Goal: Information Seeking & Learning: Learn about a topic

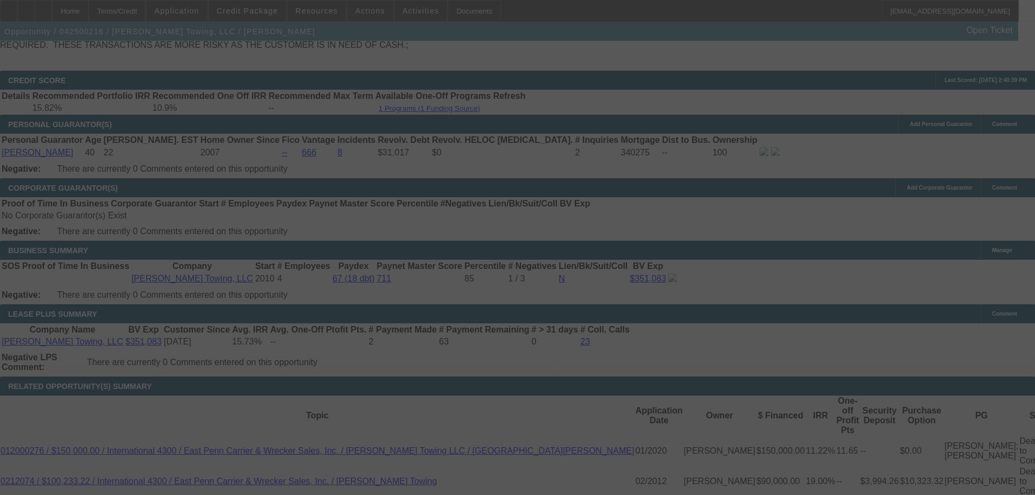
scroll to position [1723, 0]
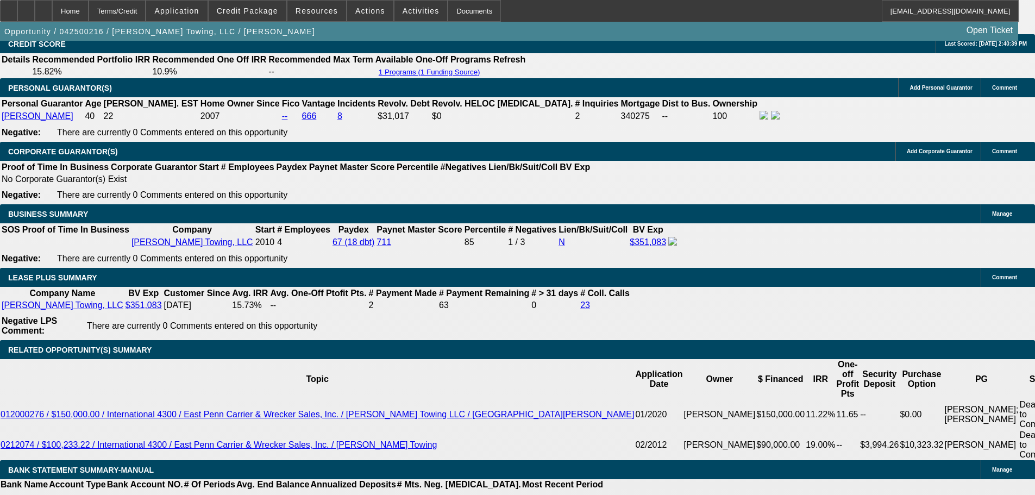
select select "0"
select select "2"
select select "0"
select select "6"
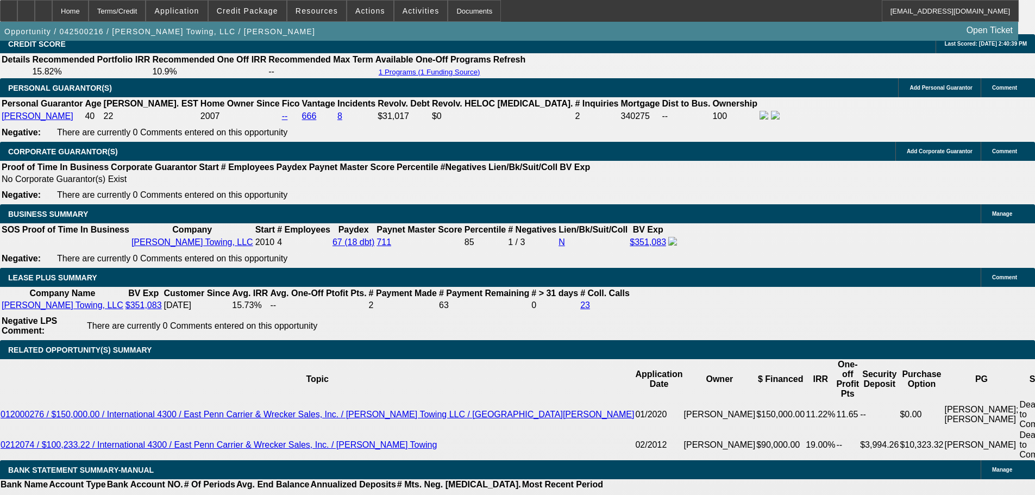
select select "0"
select select "2"
select select "0"
select select "6"
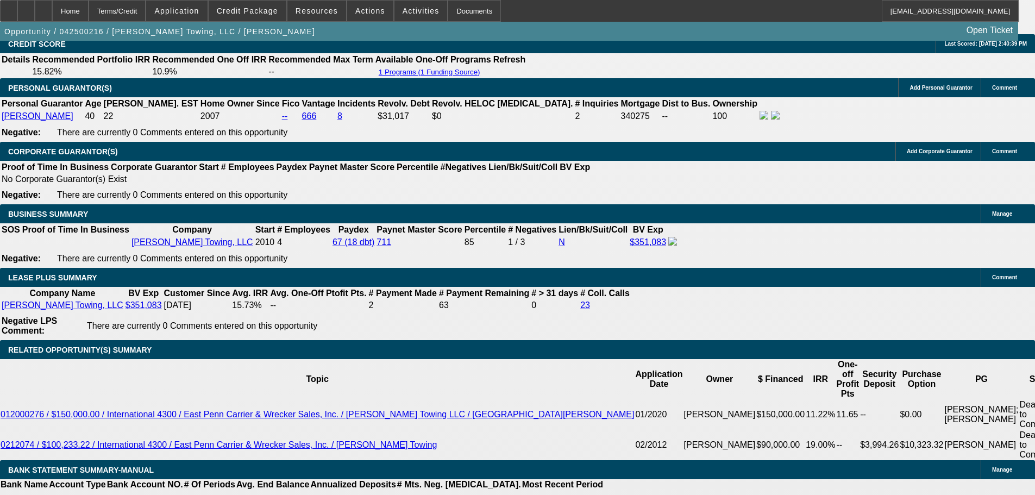
select select "0"
select select "2"
select select "0"
select select "6"
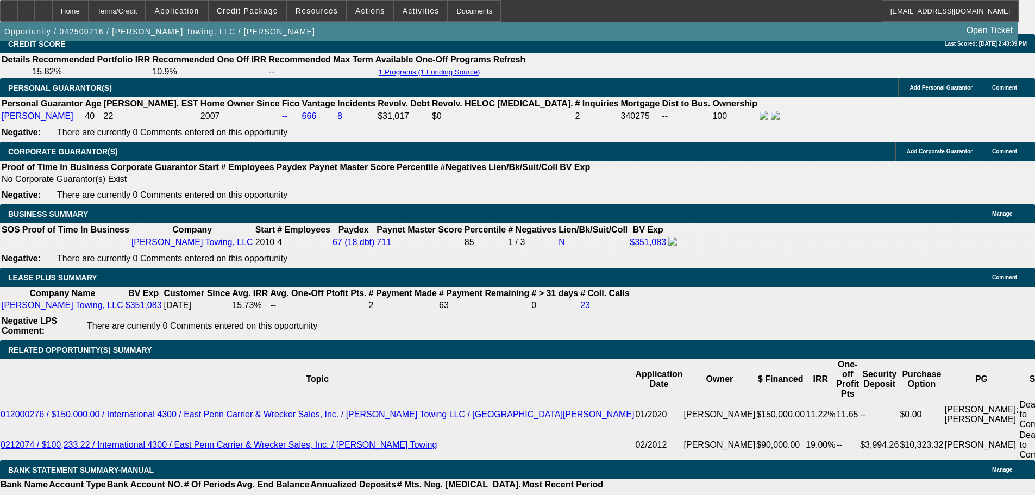
select select "0"
select select "2"
select select "0"
select select "6"
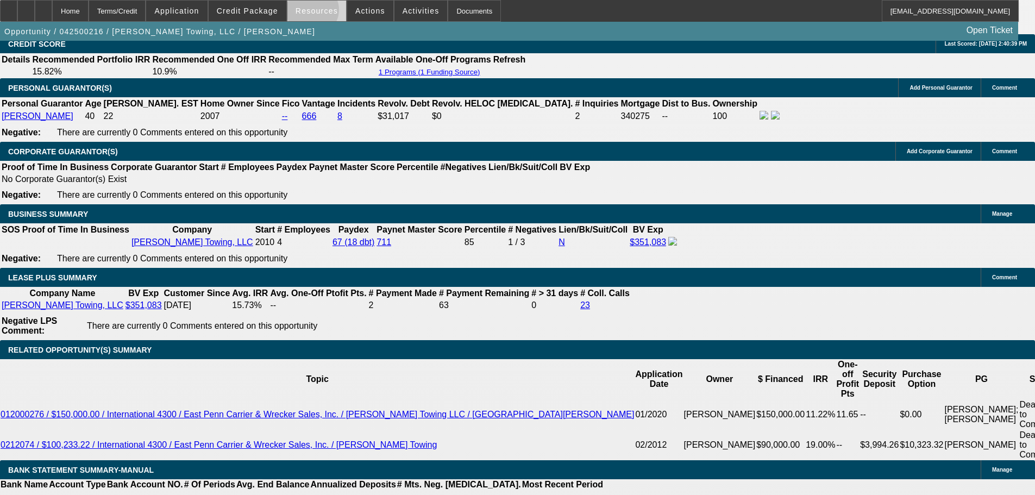
click at [316, 12] on span "Resources" at bounding box center [317, 11] width 42 height 9
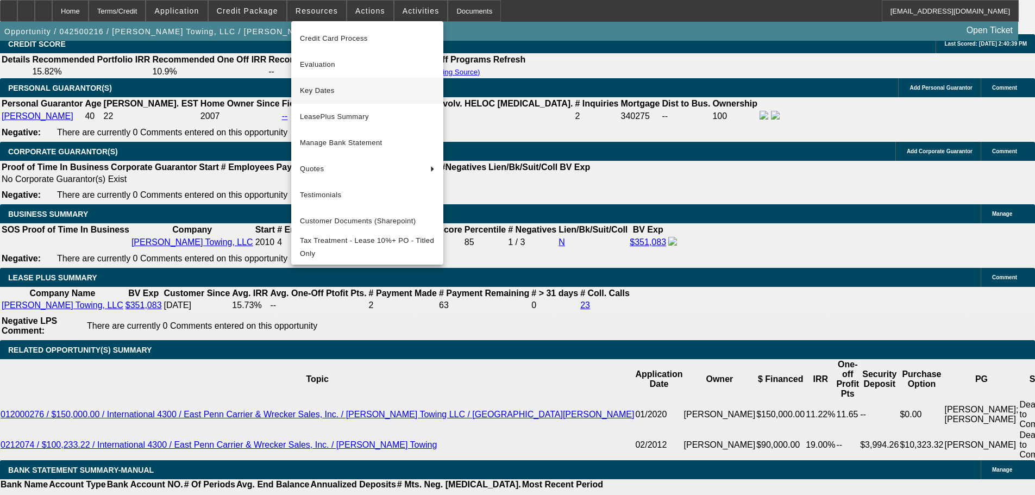
click at [318, 90] on span "Key Dates" at bounding box center [367, 90] width 135 height 13
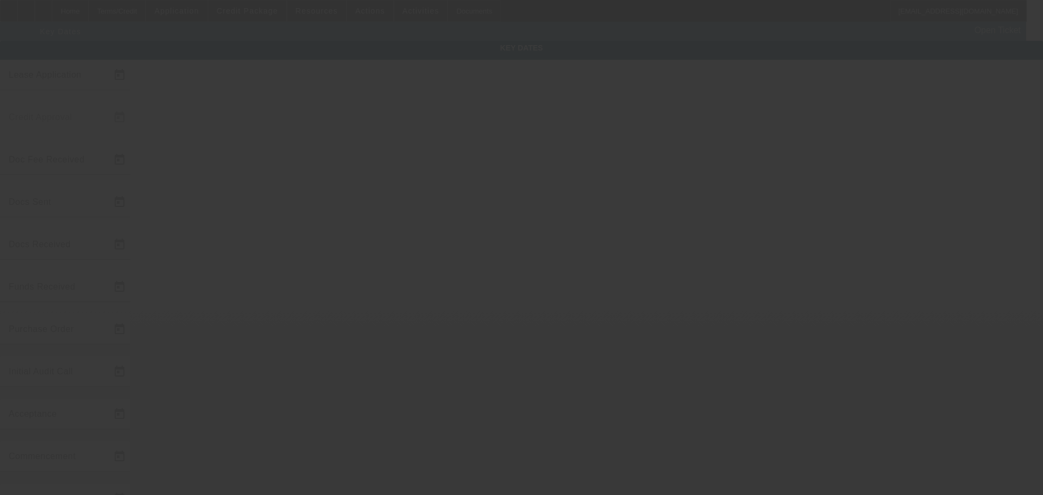
type input "4/8/2025"
type input "4/16/2025"
type input "4/29/2025"
type input "4/18/2025"
type input "4/21/2025"
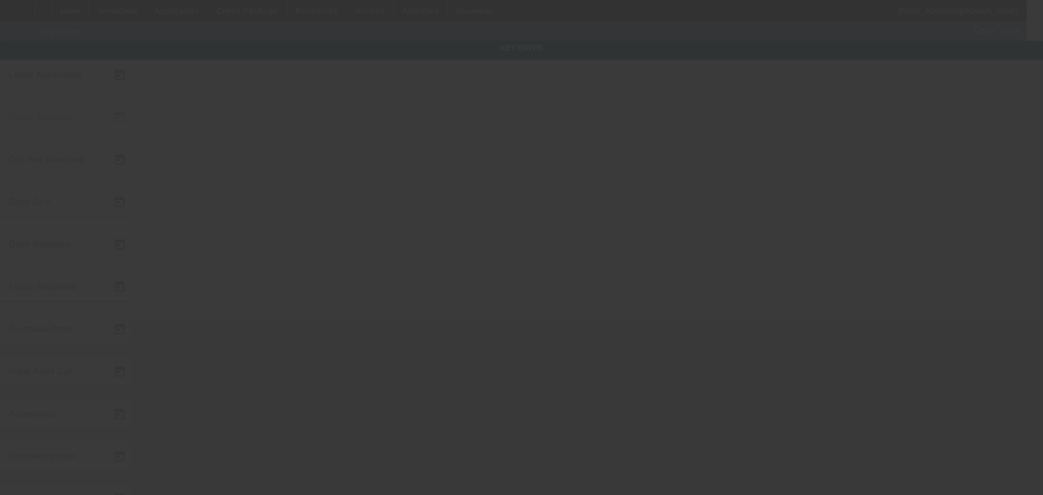
type input "4/29/2025"
type input "5/1/2025"
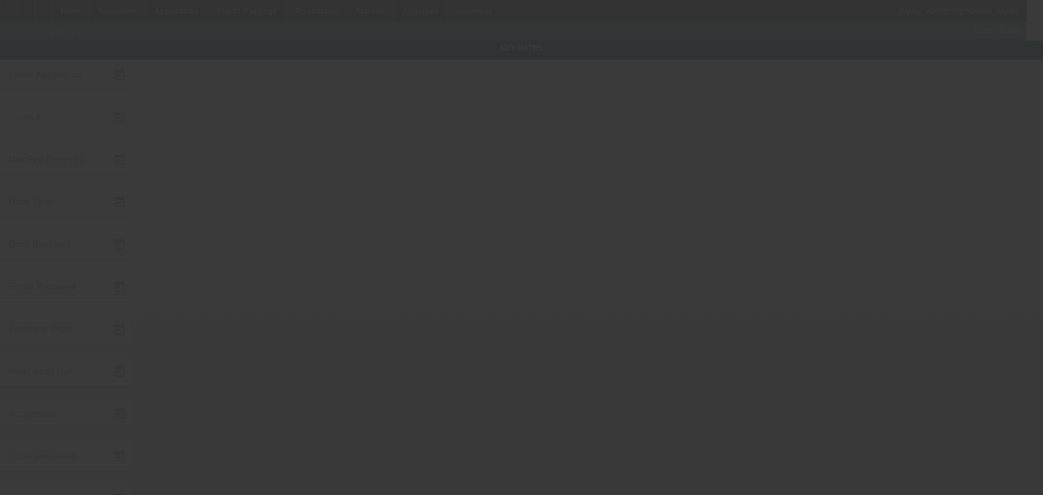
type input "6/1/2025"
type input "5/1/2025"
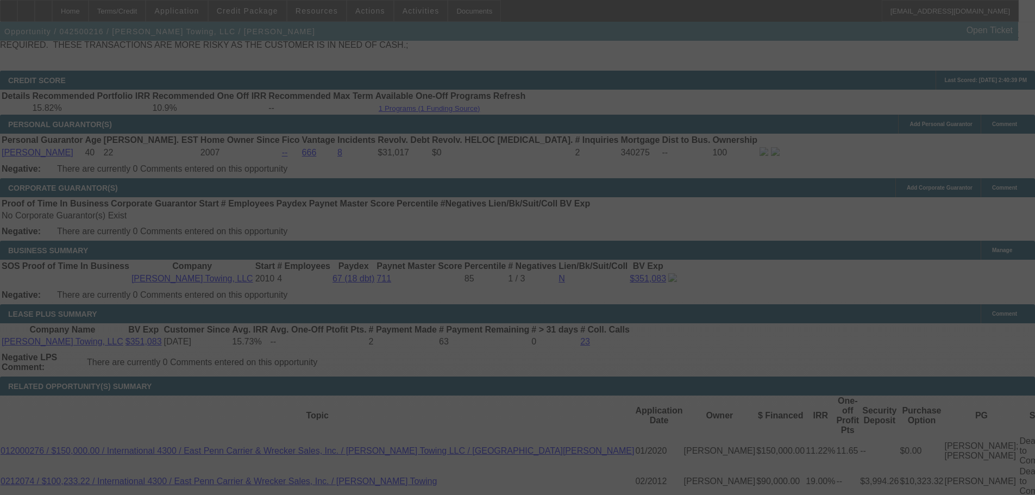
scroll to position [1723, 0]
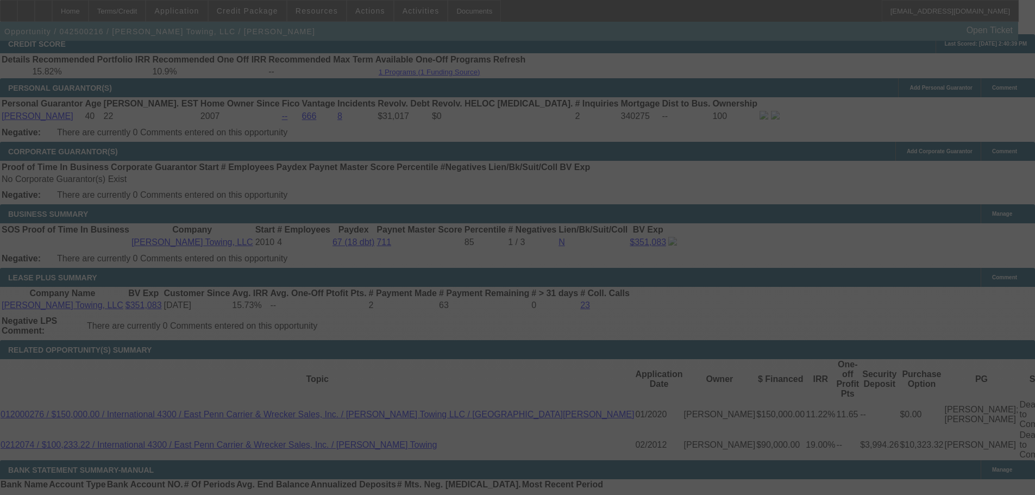
select select "0"
select select "2"
select select "0"
select select "6"
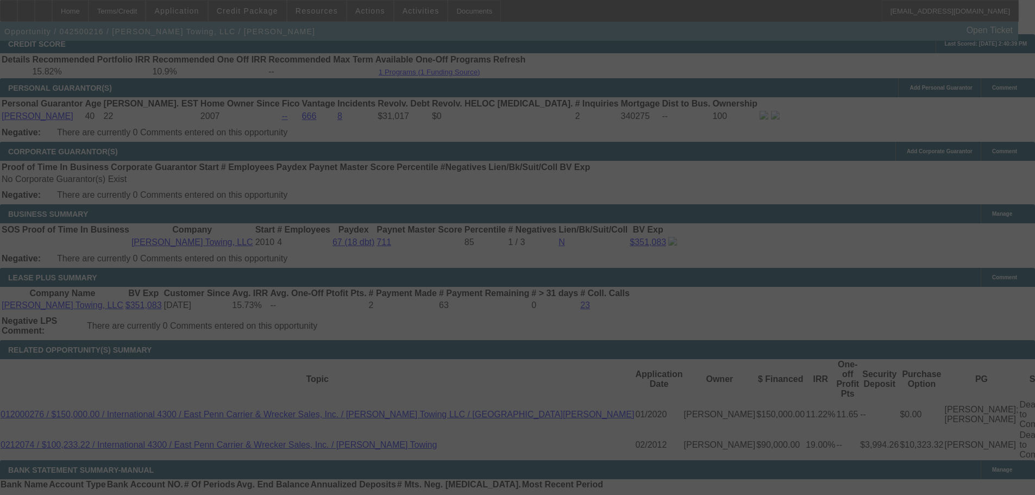
select select "0"
select select "2"
select select "0"
select select "6"
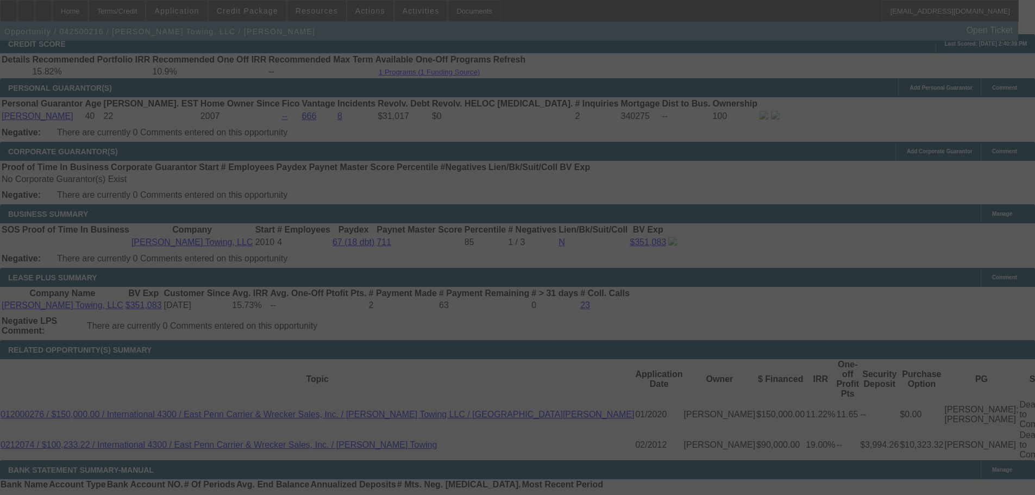
select select "0"
select select "2"
select select "0"
select select "6"
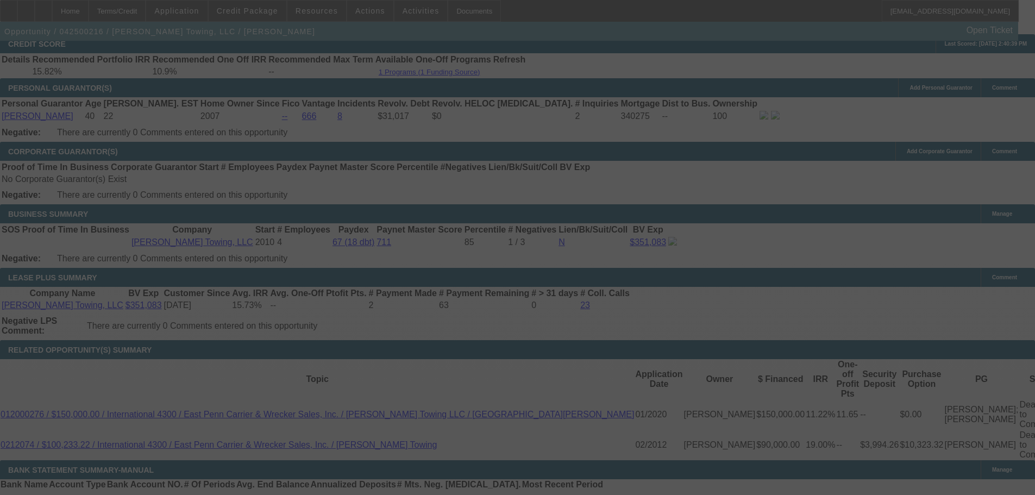
select select "0"
select select "2"
select select "0"
select select "6"
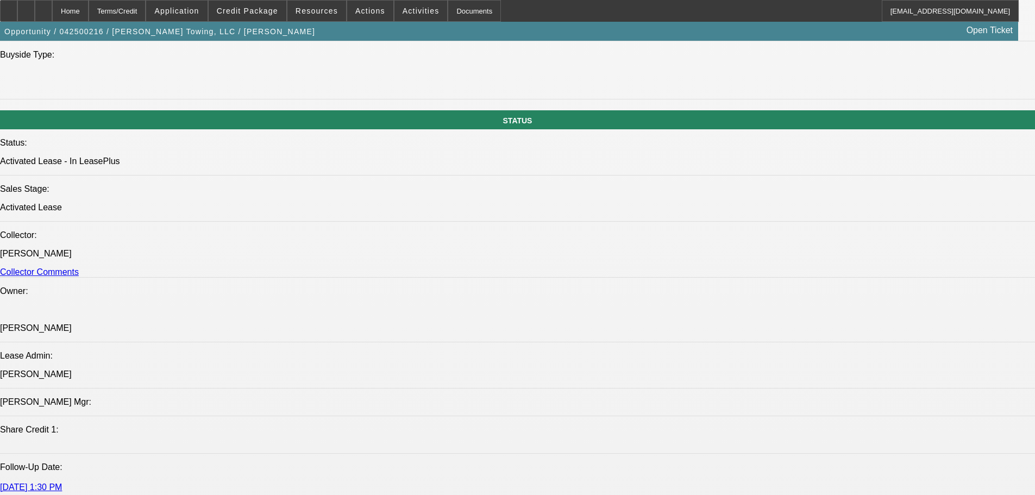
scroll to position [1234, 0]
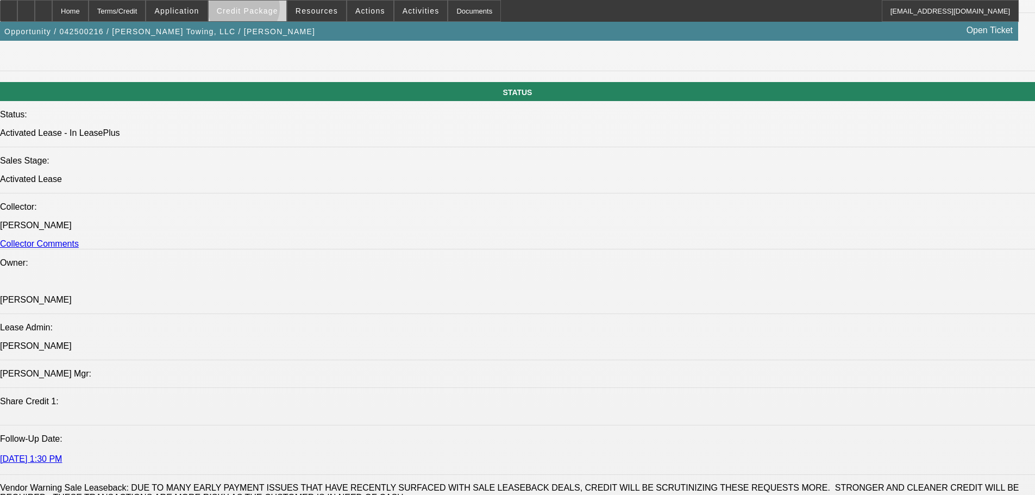
click at [261, 10] on span "Credit Package" at bounding box center [247, 11] width 61 height 9
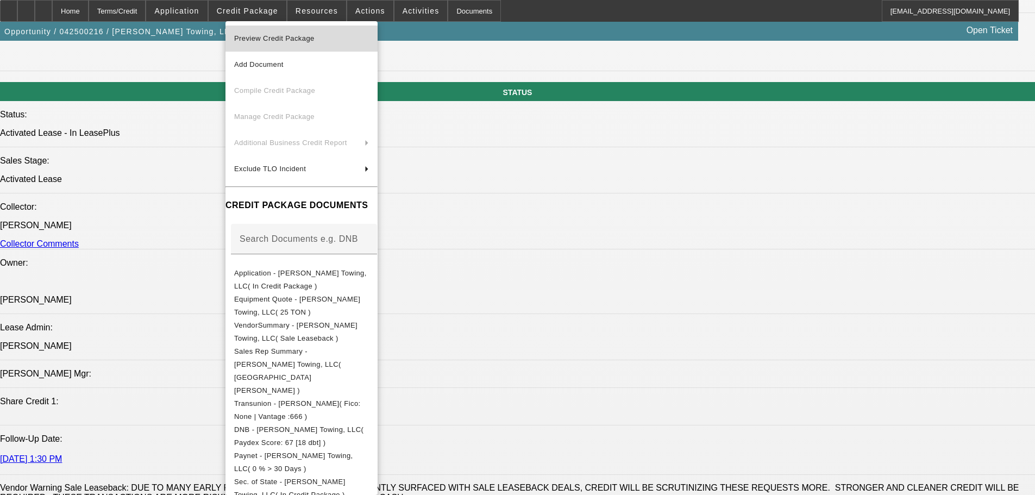
click at [277, 34] on span "Preview Credit Package" at bounding box center [274, 38] width 80 height 8
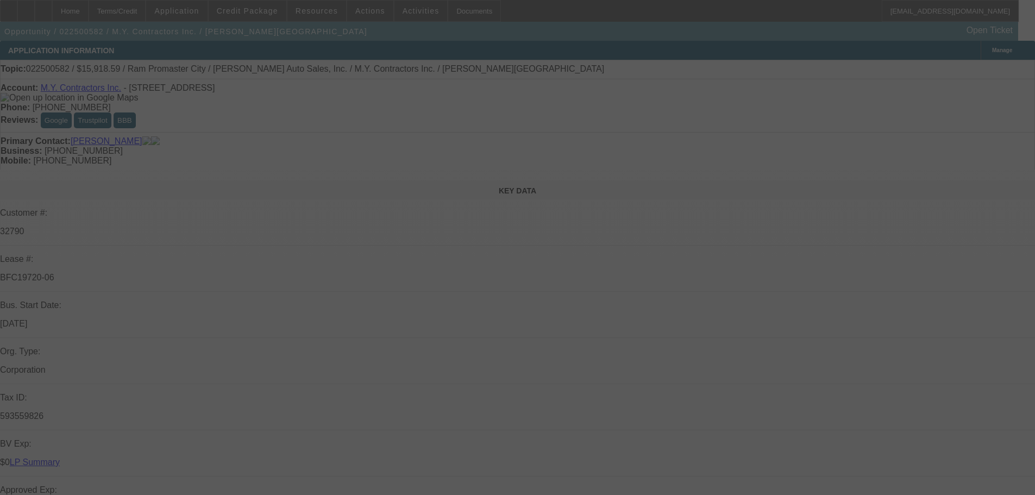
select select "0"
select select "3"
select select "0"
select select "6"
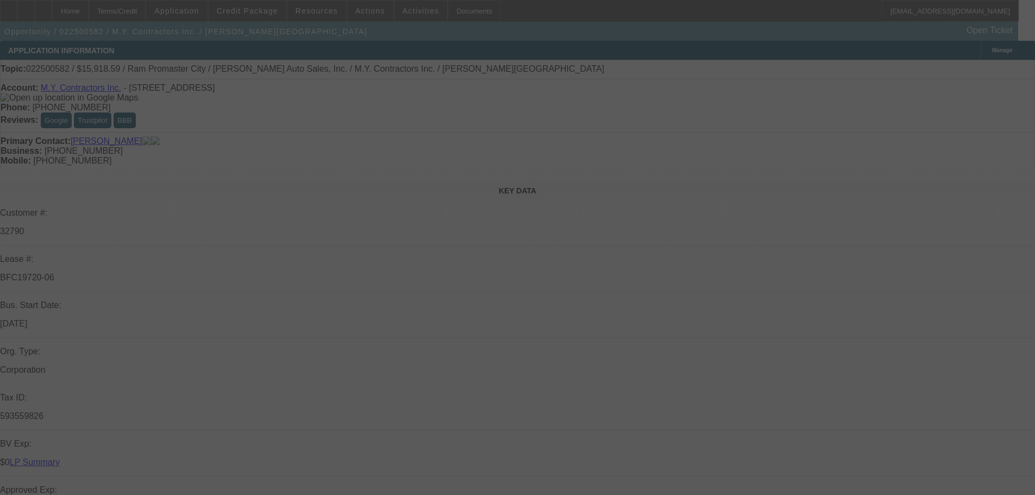
select select "0"
select select "6"
select select "0"
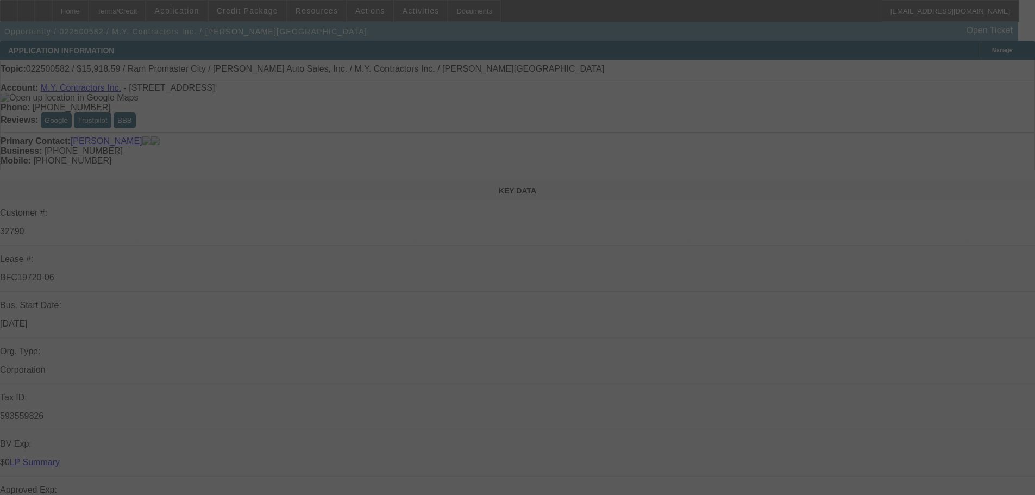
select select "0"
select select "6"
select select "0"
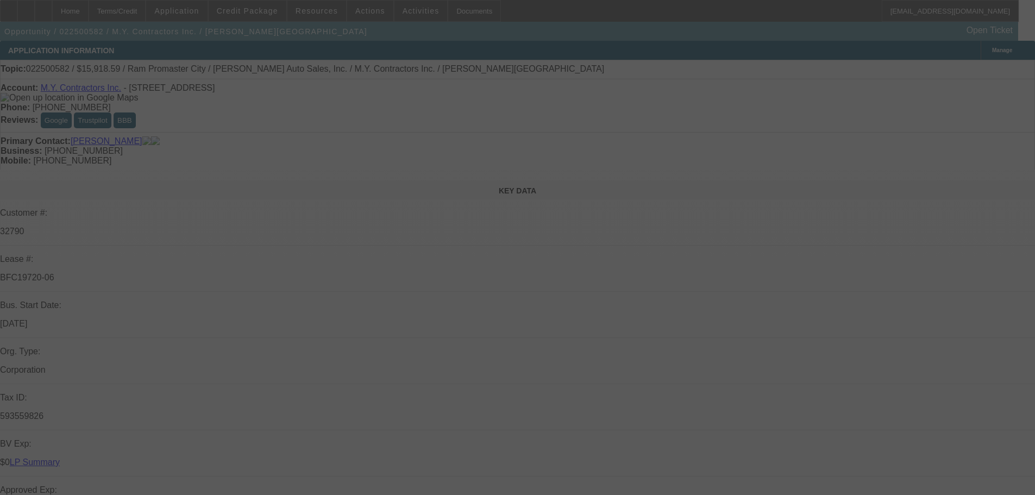
select select "0"
select select "6"
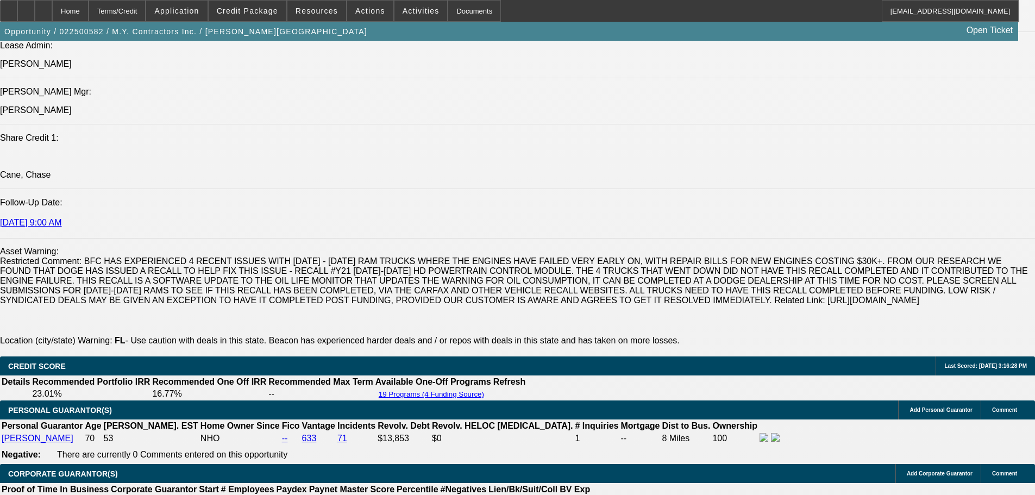
scroll to position [1684, 0]
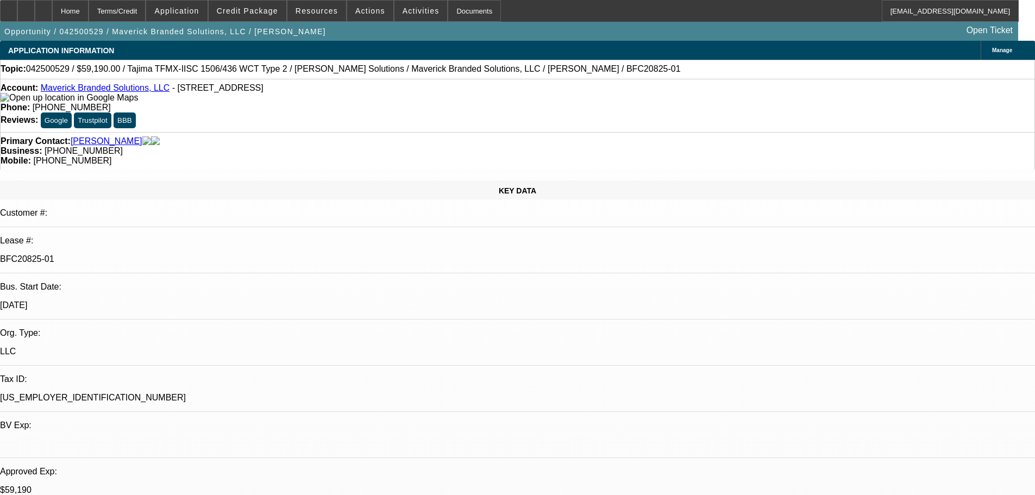
select select "0"
select select "2"
select select "0.1"
select select "4"
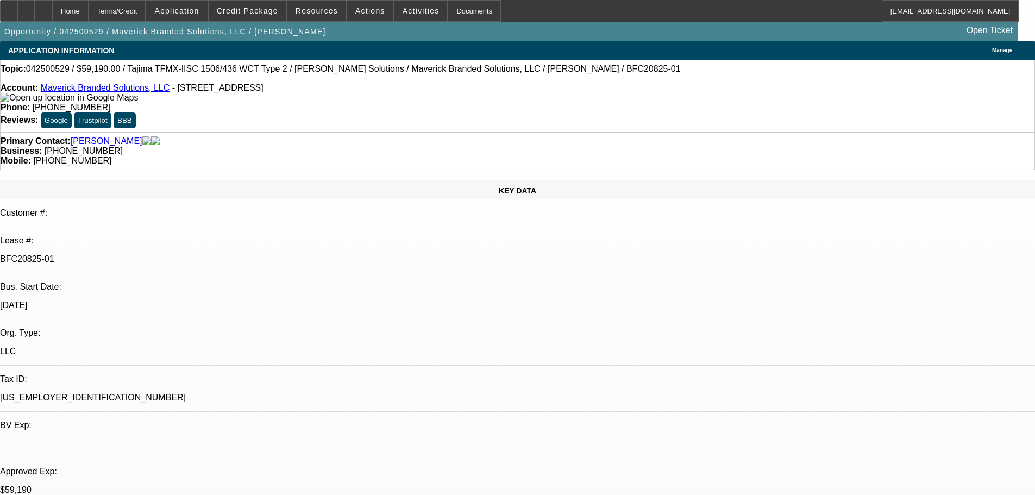
select select "0"
select select "2"
select select "0.1"
select select "4"
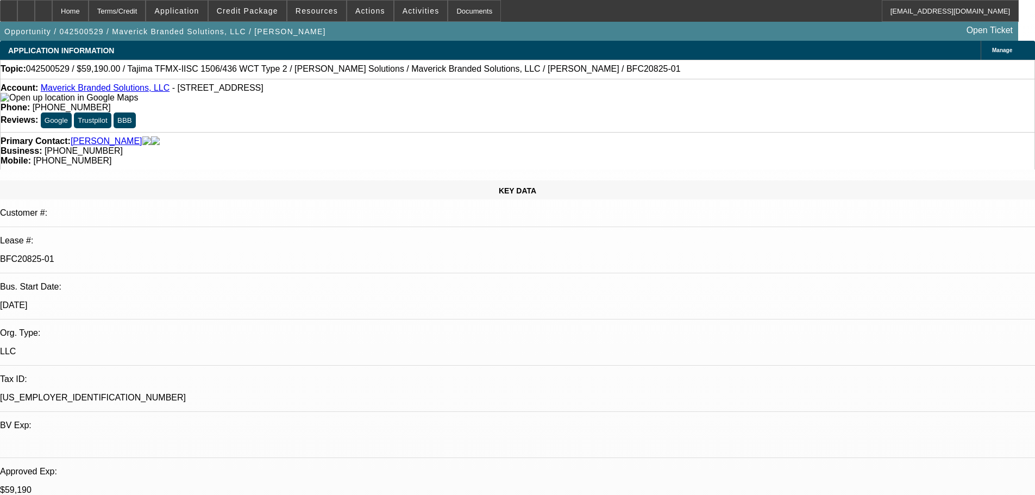
select select "0"
select select "2"
select select "0.1"
select select "4"
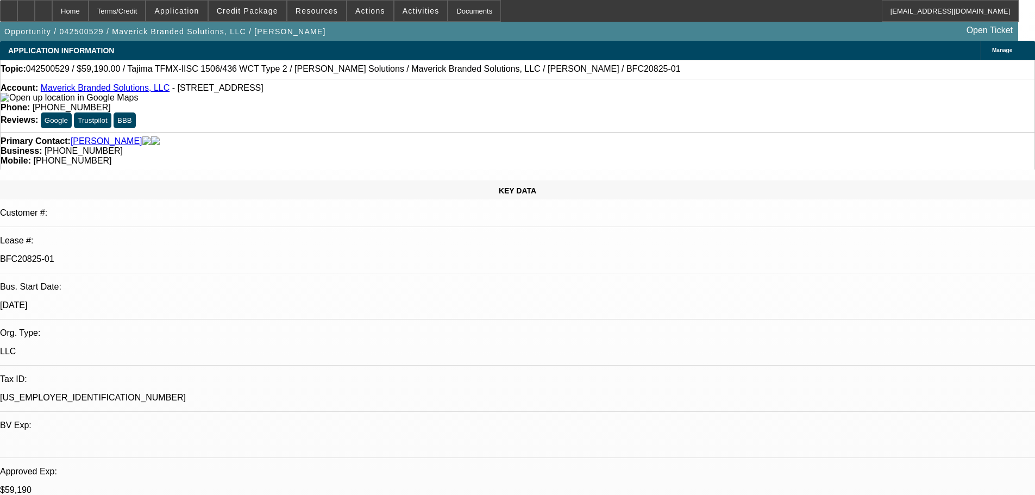
select select "0"
select select "2"
select select "0"
select select "6"
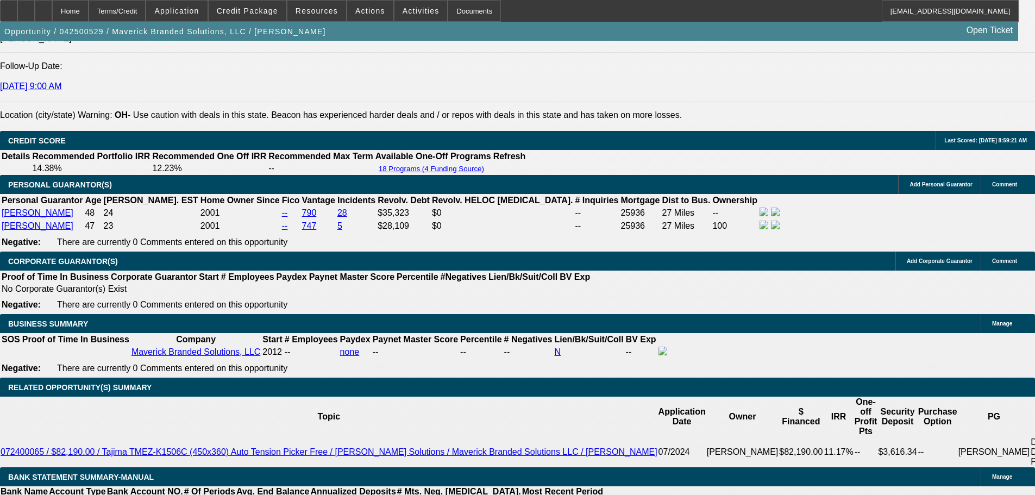
scroll to position [1575, 0]
